Goal: Transaction & Acquisition: Purchase product/service

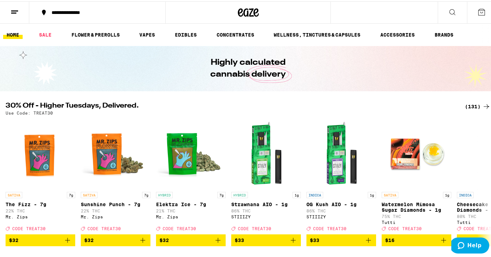
click at [143, 38] on ul "HOME SALE FLOWER & PREROLLS VAPES EDIBLES CONCENTRATES WELLNESS, TINCTURES & CA…" at bounding box center [248, 33] width 496 height 22
click at [149, 33] on link "VAPES" at bounding box center [147, 33] width 23 height 8
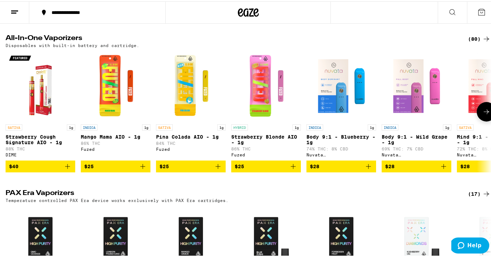
click at [145, 166] on icon "Add to bag" at bounding box center [143, 165] width 8 height 8
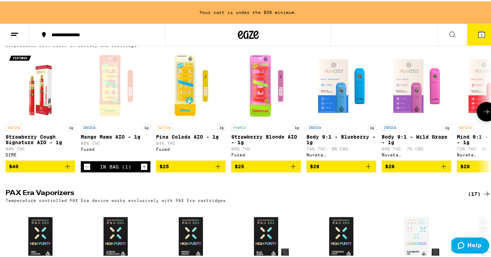
click at [85, 170] on icon "Decrement" at bounding box center [87, 165] width 6 height 8
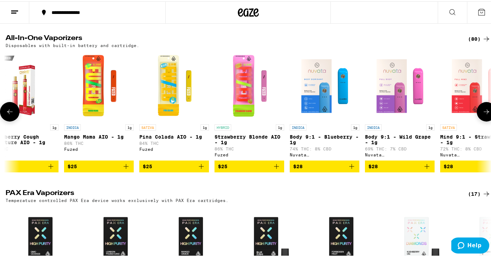
scroll to position [0, 18]
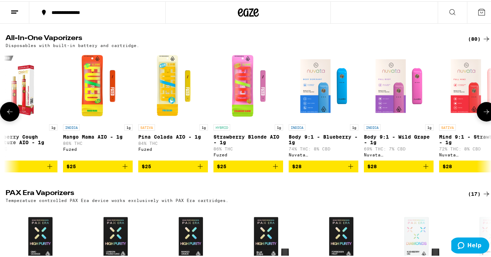
click at [202, 166] on icon "Add to bag" at bounding box center [200, 165] width 8 height 8
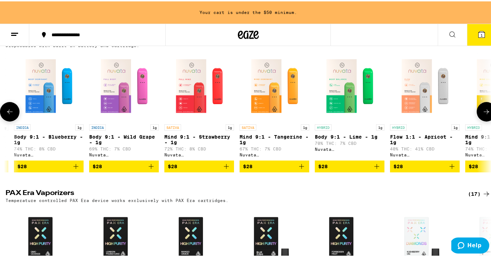
scroll to position [0, 224]
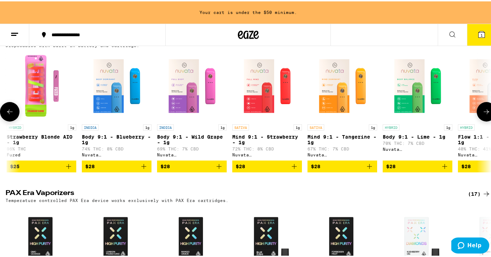
click at [221, 169] on icon "Add to bag" at bounding box center [219, 165] width 8 height 8
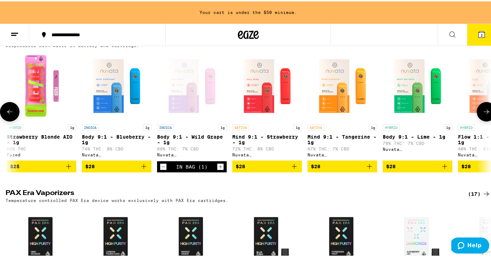
scroll to position [218, 0]
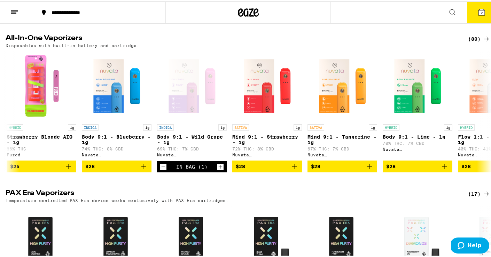
click at [261, 25] on div "Vape Cartridges (72) 0.5g & 1g oil cartridges, Use with any 510-compatible batt…" at bounding box center [248, 247] width 496 height 736
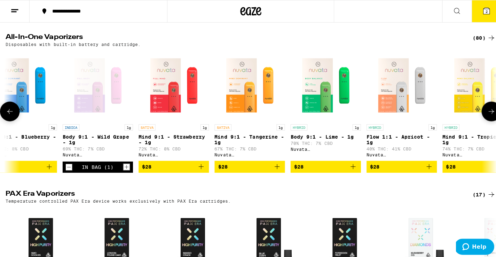
scroll to position [0, 0]
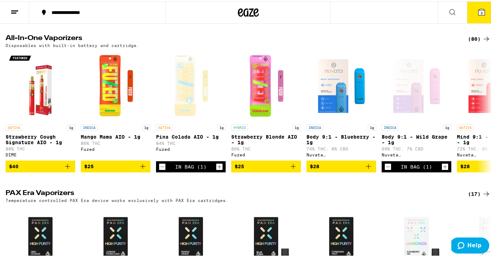
click at [479, 9] on icon at bounding box center [481, 11] width 8 height 8
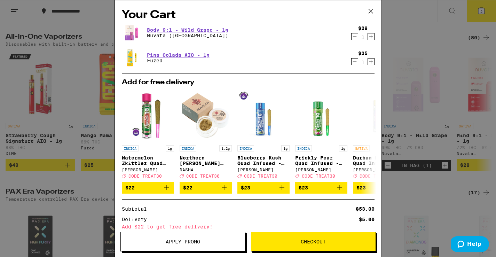
click at [365, 7] on button at bounding box center [371, 11] width 22 height 22
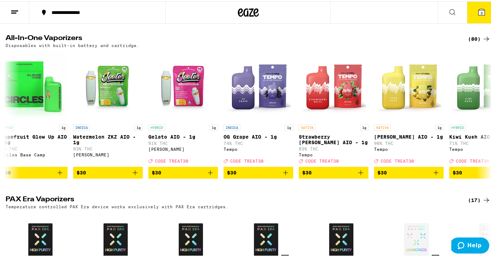
scroll to position [0, 2339]
click at [210, 175] on icon "Add to bag" at bounding box center [210, 171] width 8 height 8
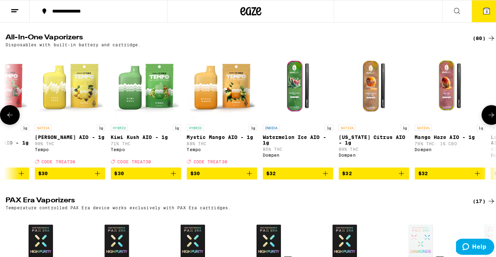
scroll to position [0, 2526]
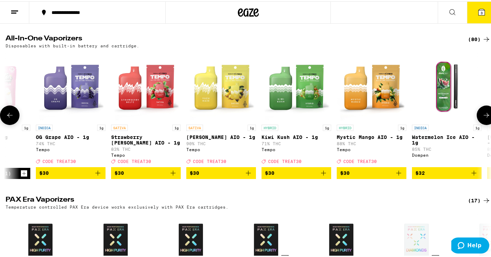
click at [249, 176] on icon "Add to bag" at bounding box center [248, 171] width 8 height 8
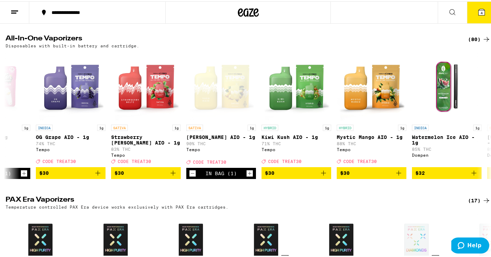
click at [481, 17] on button "4" at bounding box center [481, 11] width 29 height 22
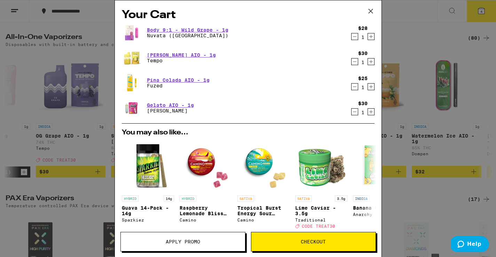
click at [352, 40] on icon "Decrement" at bounding box center [355, 36] width 6 height 8
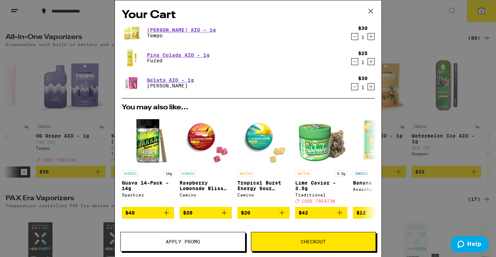
click at [352, 38] on icon "Decrement" at bounding box center [355, 36] width 6 height 8
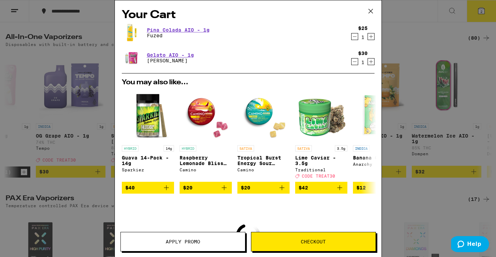
click at [352, 38] on icon "Decrement" at bounding box center [355, 36] width 6 height 8
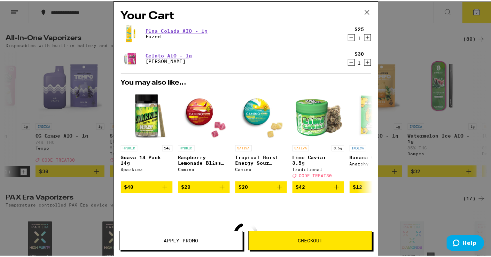
scroll to position [240, 0]
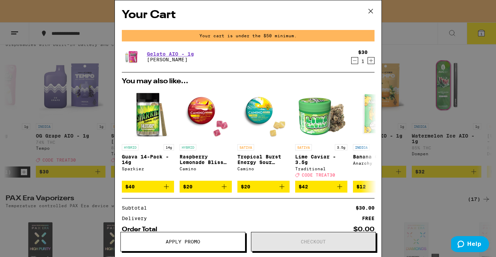
click at [376, 13] on button at bounding box center [371, 11] width 22 height 22
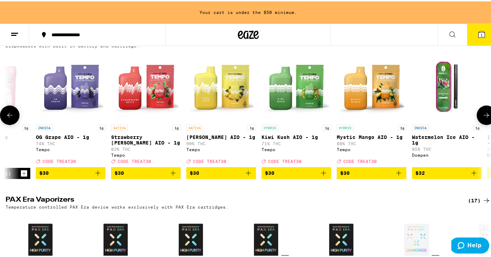
click at [175, 173] on icon "Add to bag" at bounding box center [173, 171] width 8 height 8
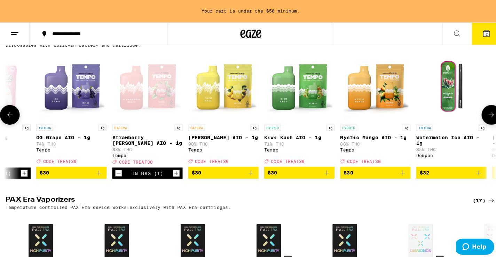
scroll to position [218, 0]
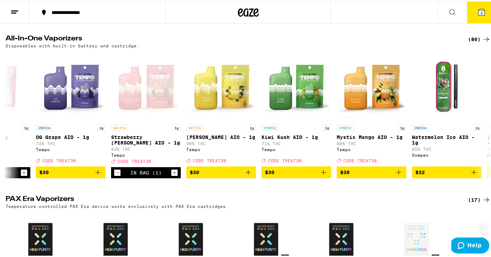
click at [483, 6] on button "2" at bounding box center [481, 11] width 29 height 22
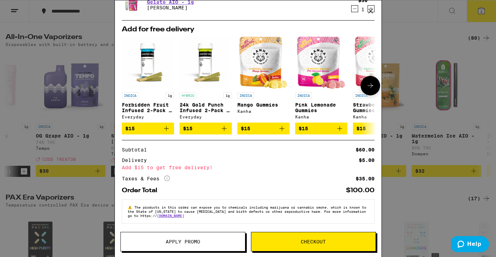
scroll to position [57, 0]
click at [148, 248] on button "Apply Promo" at bounding box center [182, 241] width 125 height 19
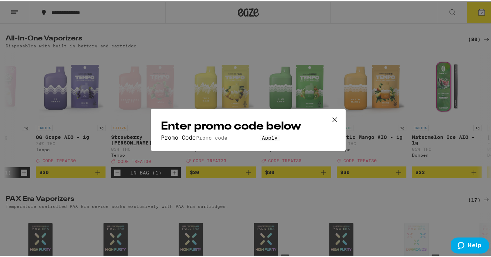
click at [198, 133] on form "Promo Code Apply" at bounding box center [248, 136] width 175 height 7
click at [196, 133] on input "Promo Code" at bounding box center [228, 136] width 64 height 6
type input "TREAT30"
click at [262, 139] on span "Apply" at bounding box center [270, 137] width 16 height 6
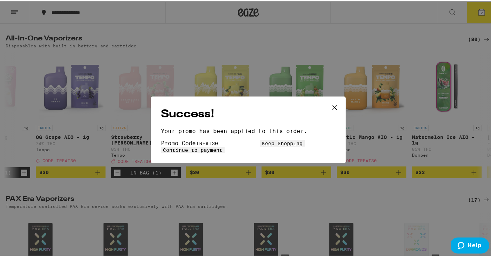
click at [260, 145] on button "Keep Shopping" at bounding box center [282, 142] width 45 height 6
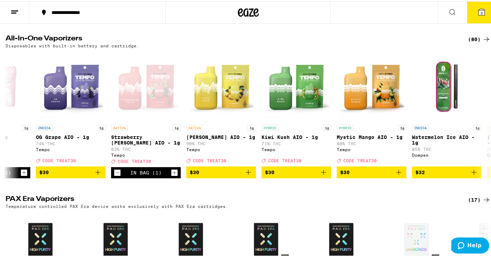
click at [480, 17] on button "2" at bounding box center [481, 11] width 29 height 22
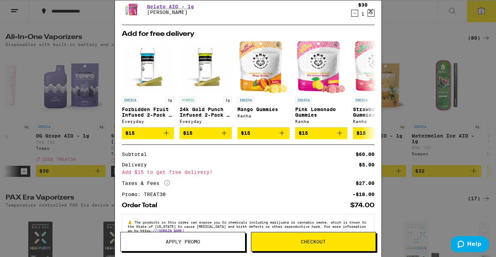
scroll to position [47, 0]
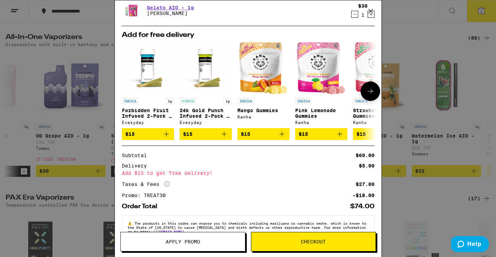
click at [167, 138] on icon "Add to bag" at bounding box center [166, 134] width 8 height 8
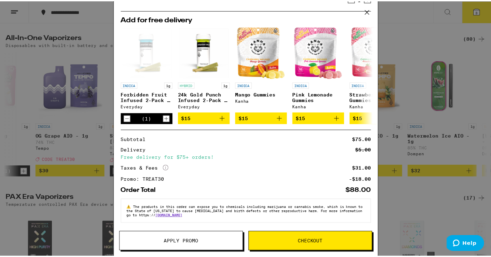
scroll to position [93, 0]
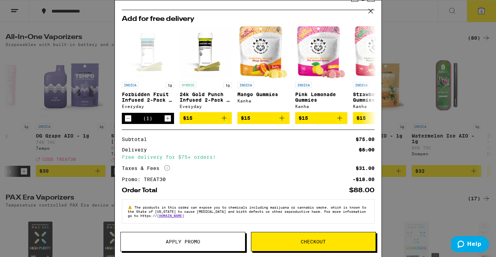
click at [455, 93] on div "Your Cart Strawberry [PERSON_NAME] AIO - 1g Tempo $30 1 Gelato AIO - 1g [PERSON…" at bounding box center [248, 128] width 496 height 257
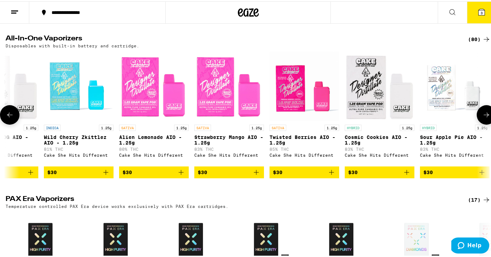
scroll to position [0, 1331]
